Goal: Use online tool/utility: Utilize a website feature to perform a specific function

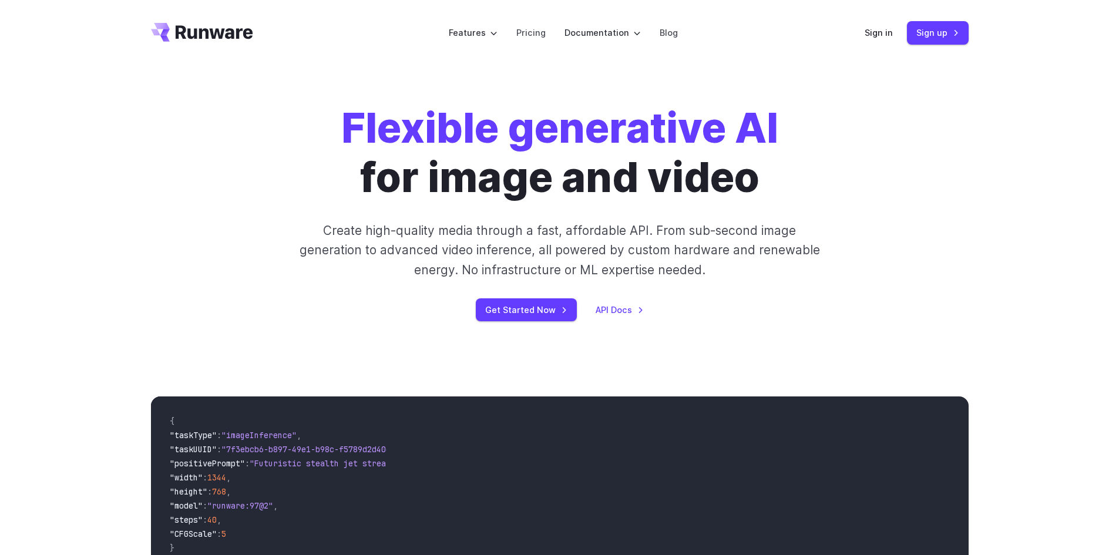
click at [869, 43] on div "Sign in Sign up" at bounding box center [916, 32] width 104 height 23
click at [870, 38] on link "Sign in" at bounding box center [878, 33] width 28 height 14
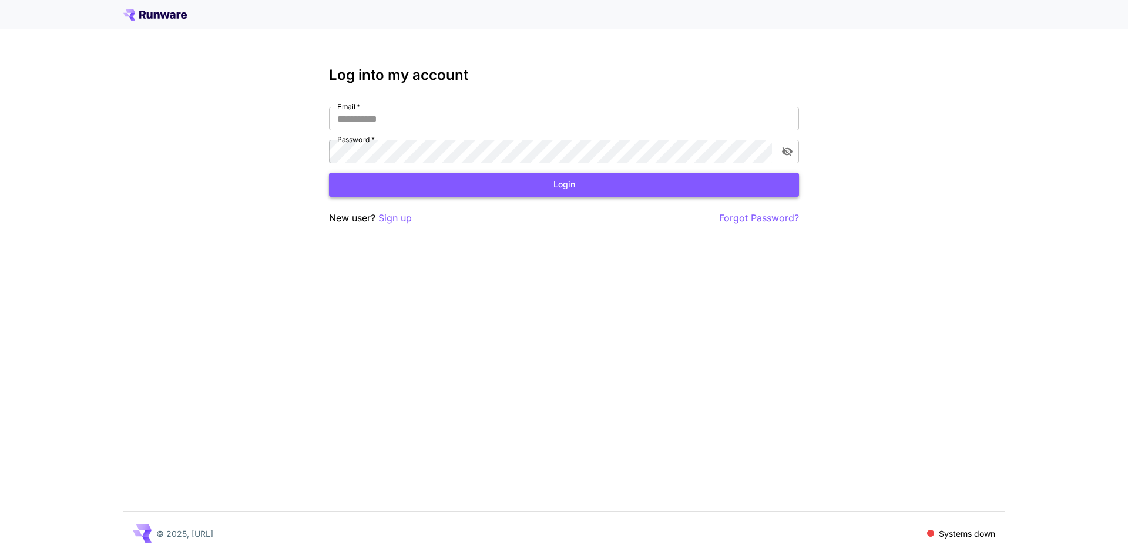
type input "**********"
click at [519, 190] on button "Login" at bounding box center [564, 185] width 470 height 24
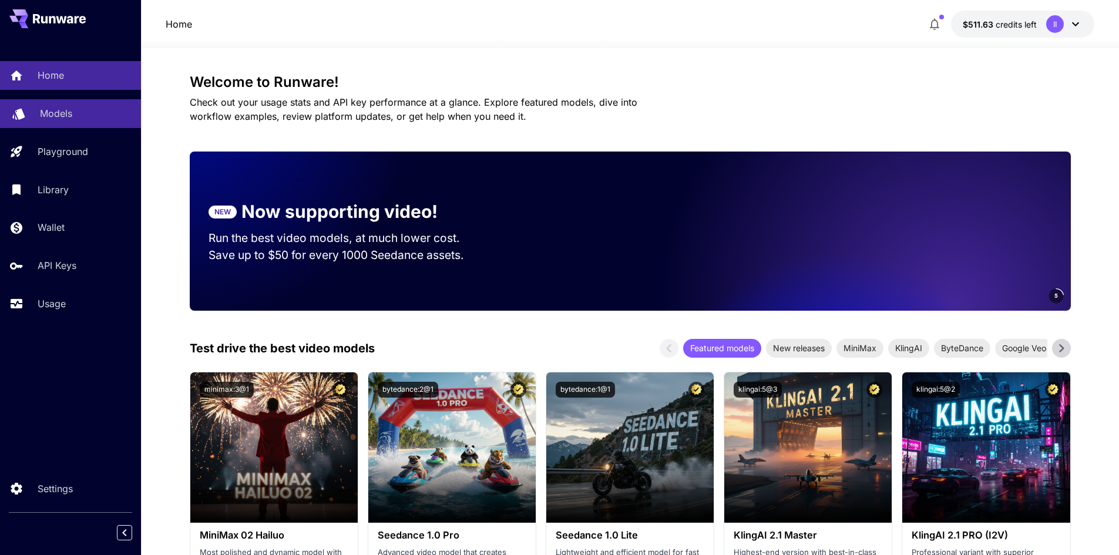
click at [82, 116] on div "Models" at bounding box center [86, 113] width 92 height 14
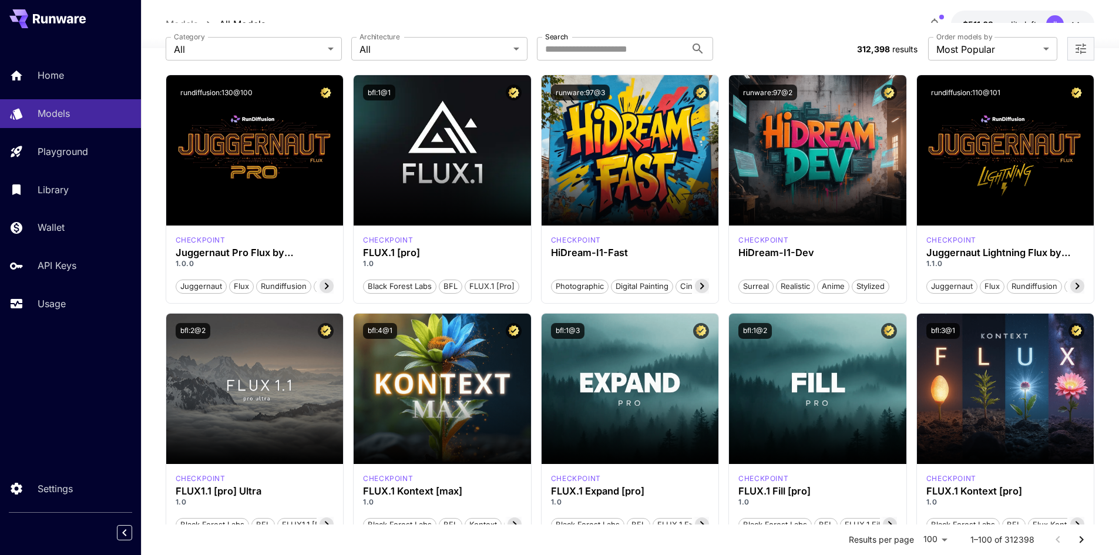
scroll to position [196, 0]
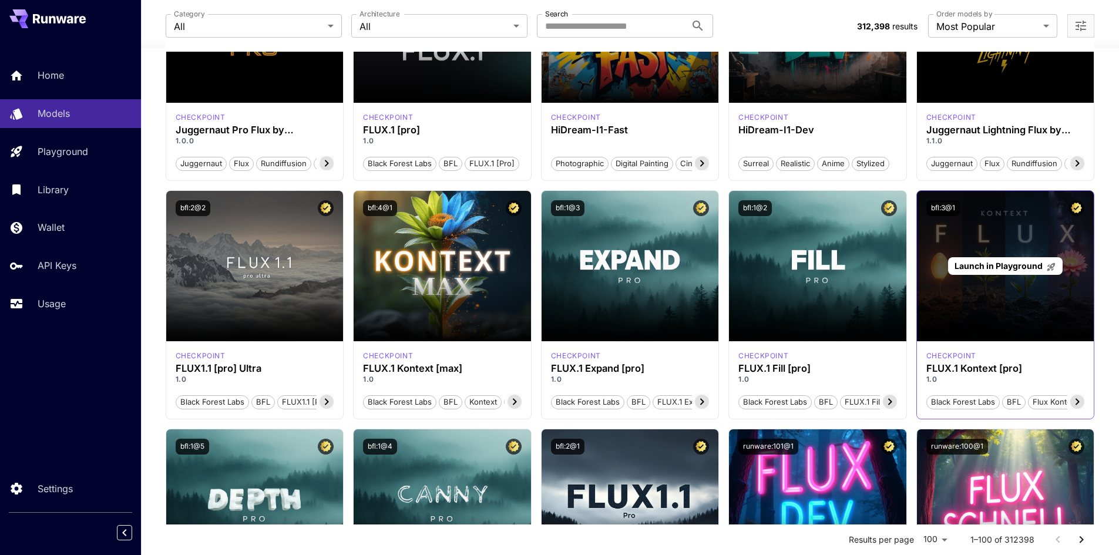
click at [991, 265] on span "Launch in Playground" at bounding box center [998, 266] width 88 height 10
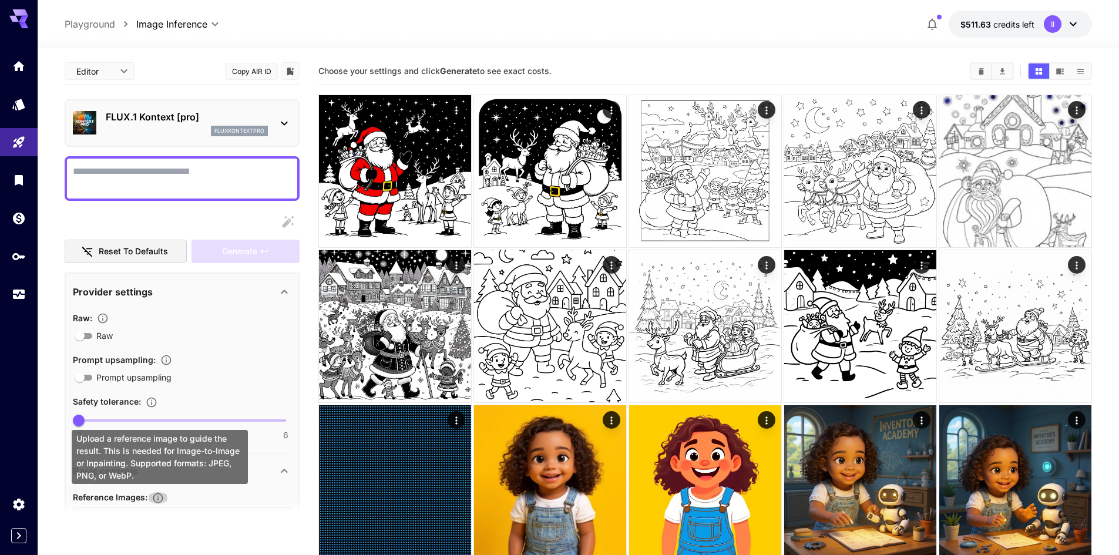
click at [159, 499] on icon "Upload a reference image to guide the result. This is needed for Image-to-Image…" at bounding box center [158, 498] width 12 height 12
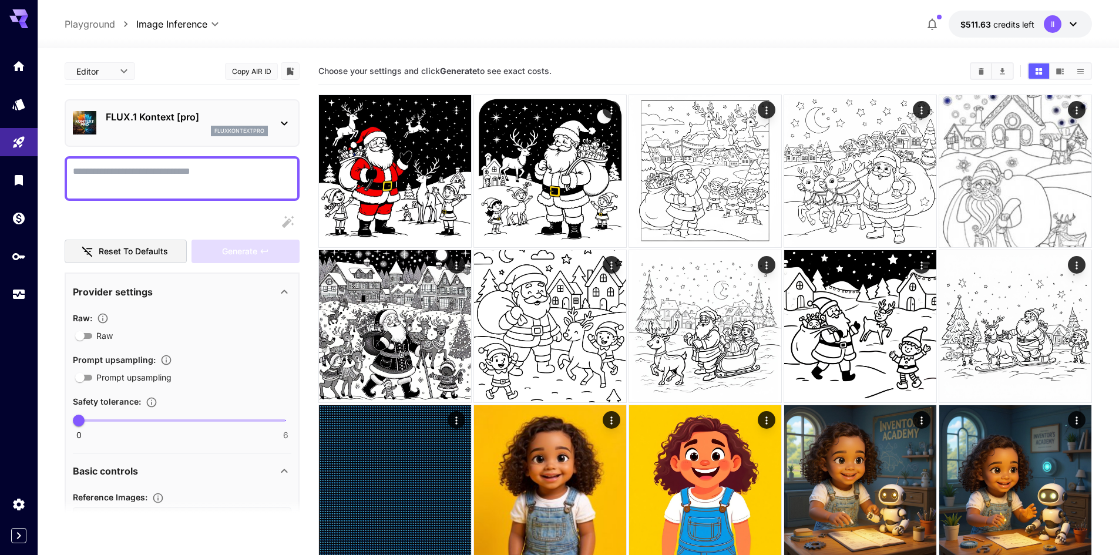
click at [271, 467] on div "Basic controls" at bounding box center [175, 471] width 204 height 14
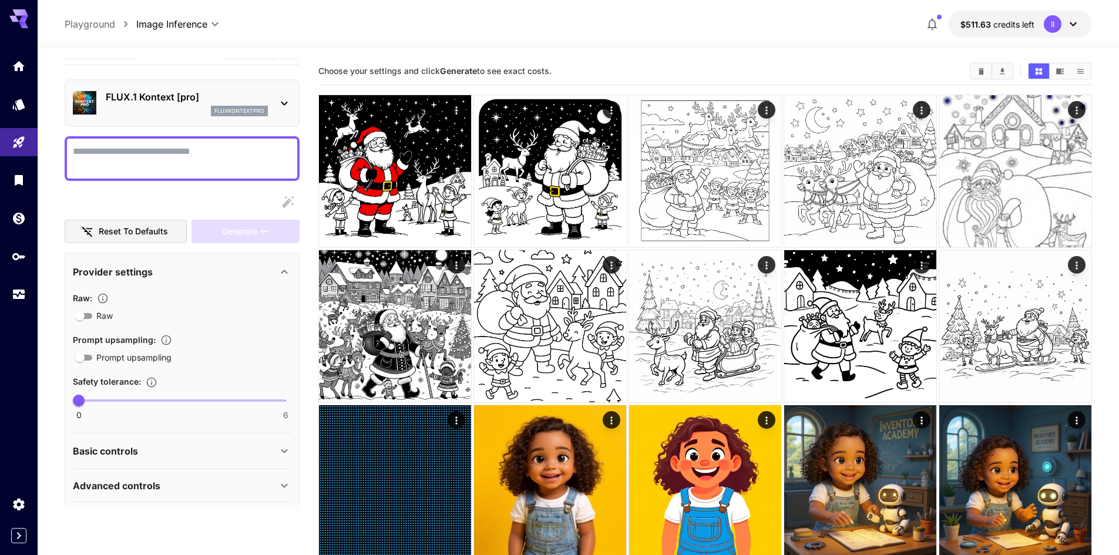
scroll to position [55, 0]
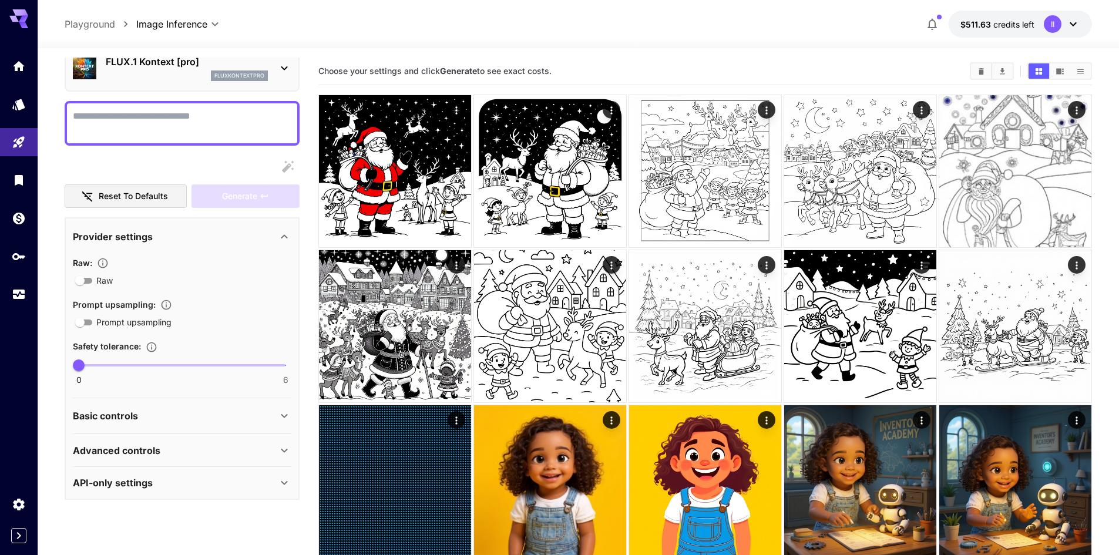
click at [261, 456] on div "Advanced controls" at bounding box center [175, 450] width 204 height 14
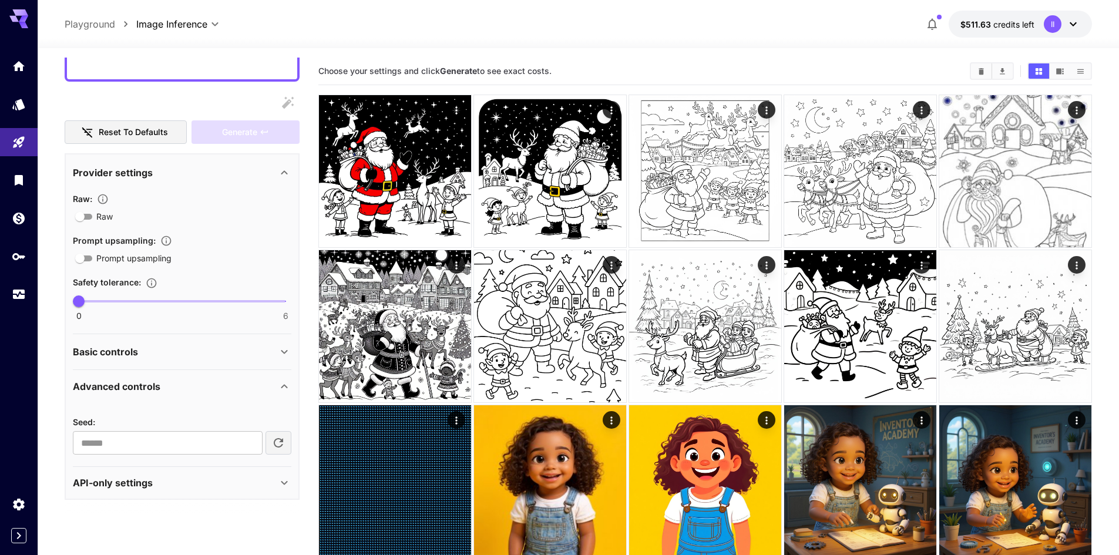
click at [238, 398] on div "Advanced controls" at bounding box center [182, 386] width 218 height 28
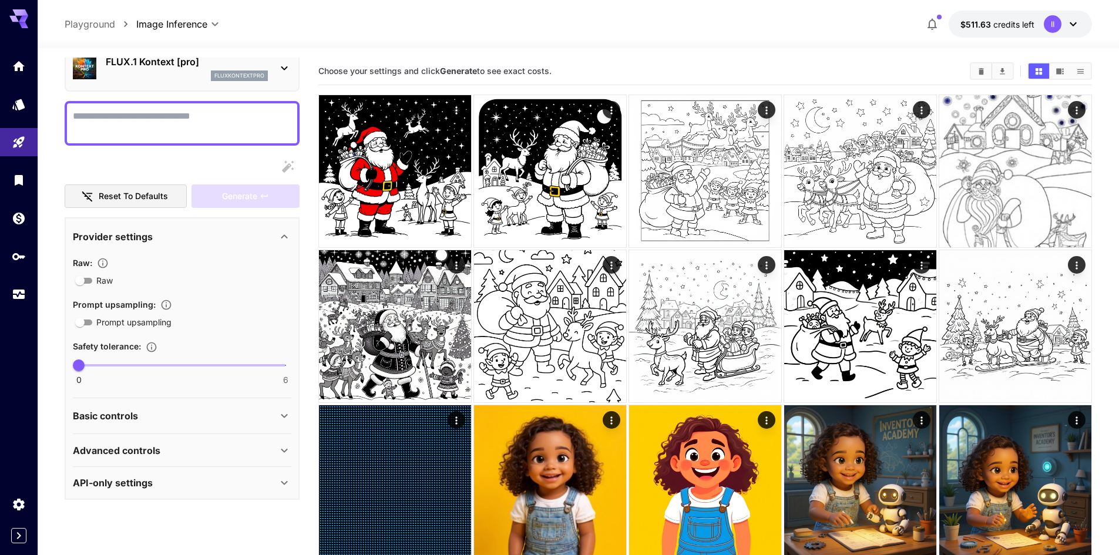
click at [258, 414] on div "Basic controls" at bounding box center [175, 416] width 204 height 14
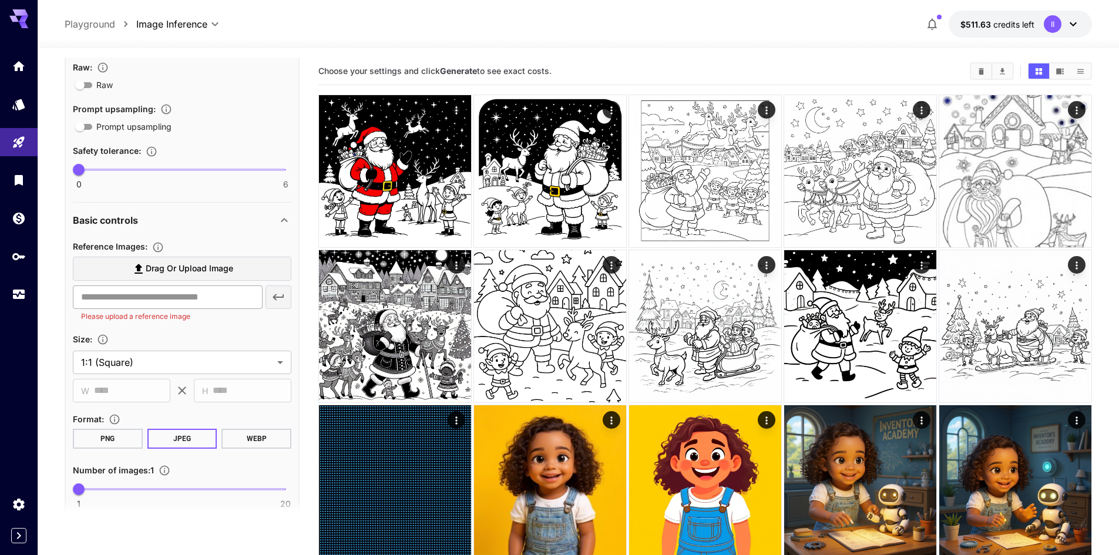
click at [211, 296] on input "text" at bounding box center [168, 296] width 190 height 23
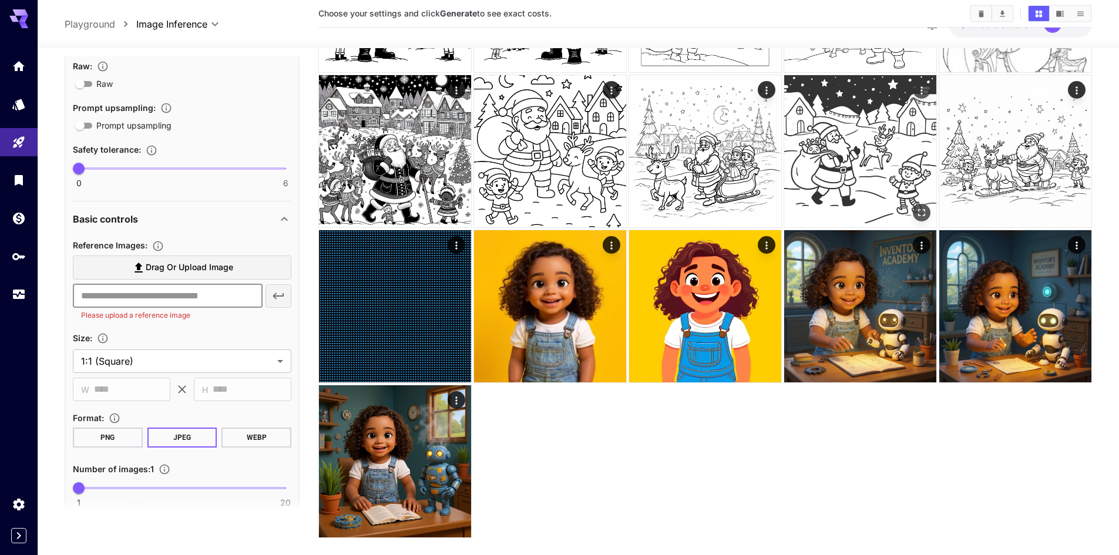
scroll to position [0, 0]
